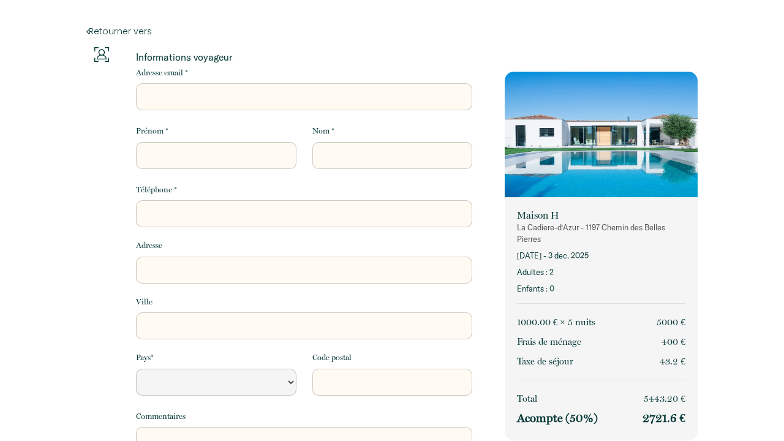
select select "Default select example"
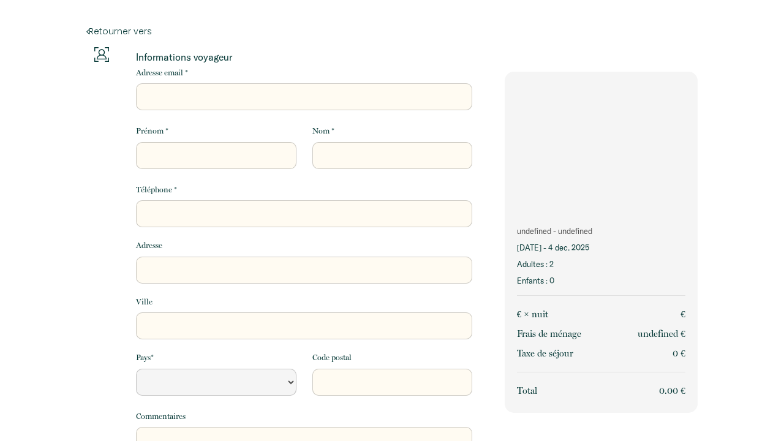
select select "Default select example"
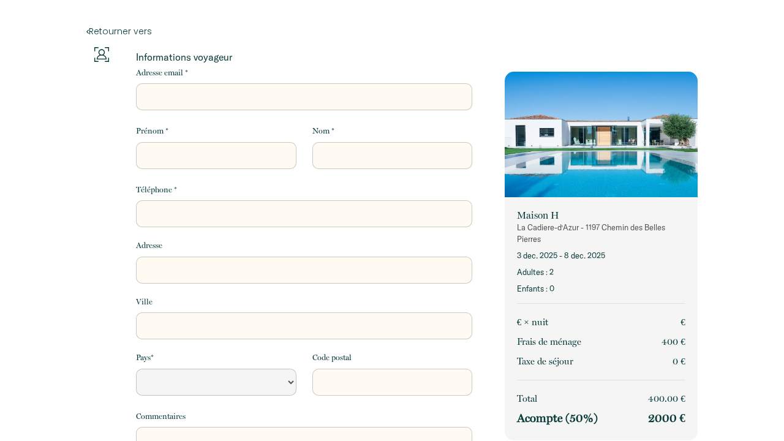
select select "Default select example"
